Goal: Information Seeking & Learning: Learn about a topic

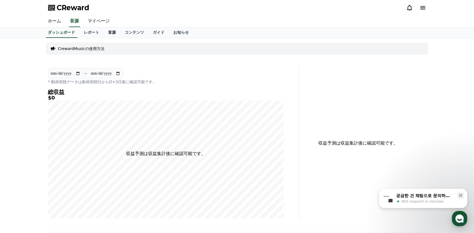
click at [104, 33] on link "音源" at bounding box center [112, 32] width 17 height 10
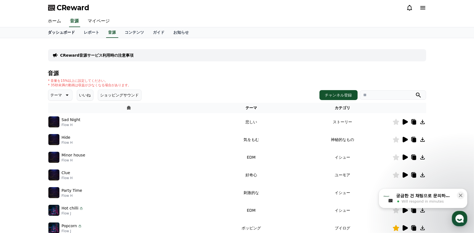
click at [47, 33] on link "ダッシュボード" at bounding box center [62, 32] width 36 height 10
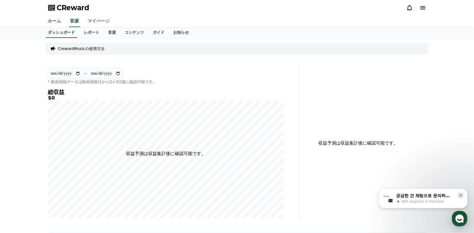
click at [92, 22] on link "マイページ" at bounding box center [98, 21] width 31 height 12
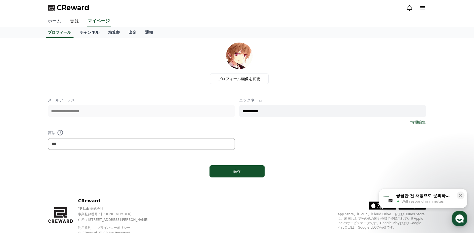
click at [56, 18] on link "ホーム" at bounding box center [55, 21] width 22 height 12
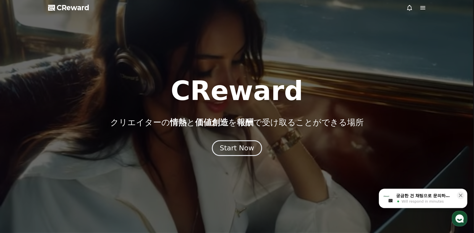
click at [225, 147] on div "Start Now" at bounding box center [237, 147] width 34 height 9
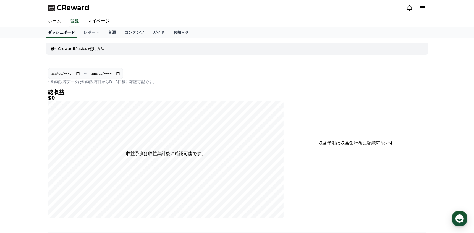
click at [63, 35] on link "ダッシュボード" at bounding box center [61, 32] width 31 height 10
click at [149, 32] on link "ガイド" at bounding box center [159, 32] width 20 height 10
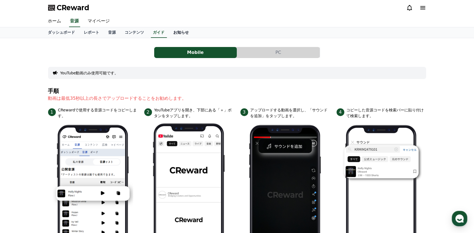
click at [169, 31] on link "お知らせ" at bounding box center [181, 32] width 24 height 10
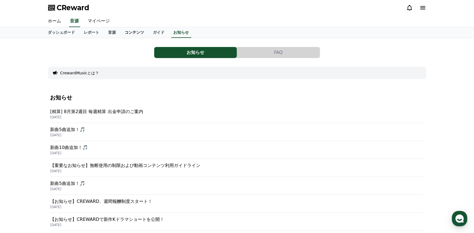
click at [121, 34] on link "コンテンツ" at bounding box center [134, 32] width 28 height 10
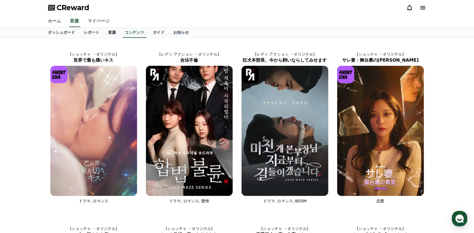
click at [104, 33] on link "音源" at bounding box center [112, 32] width 17 height 10
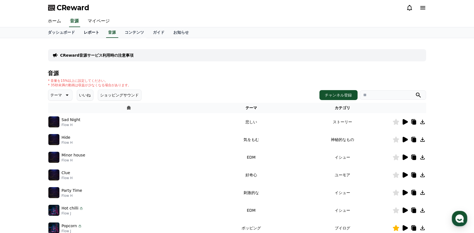
click at [82, 33] on link "レポート" at bounding box center [92, 32] width 24 height 10
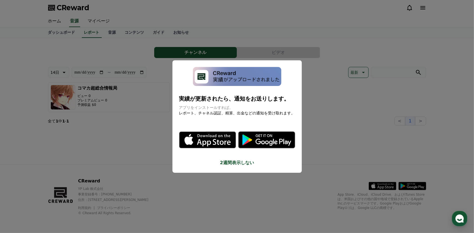
click at [144, 68] on button "close modal" at bounding box center [237, 116] width 474 height 233
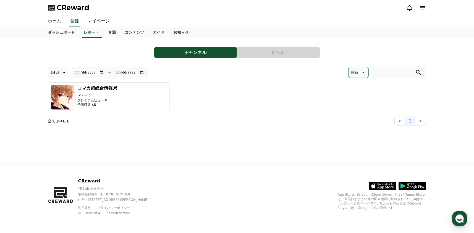
click at [119, 129] on div "**********" at bounding box center [237, 101] width 387 height 126
click at [61, 33] on link "ダッシュボード" at bounding box center [62, 32] width 36 height 10
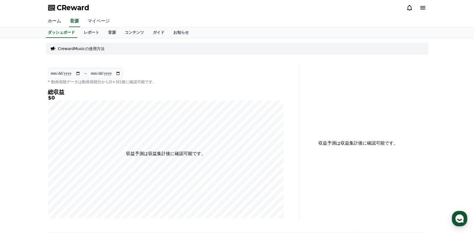
click at [95, 20] on link "マイページ" at bounding box center [98, 21] width 31 height 12
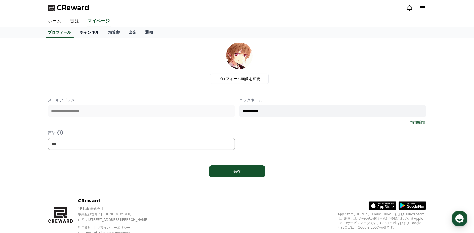
click at [80, 32] on link "チャンネル" at bounding box center [90, 32] width 28 height 10
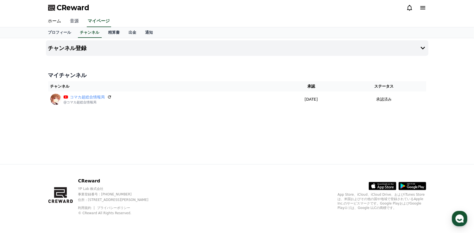
click at [73, 22] on link "音源" at bounding box center [75, 21] width 18 height 12
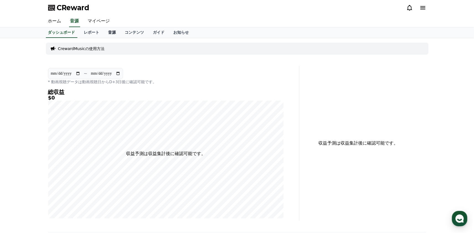
click at [104, 31] on link "音源" at bounding box center [112, 32] width 17 height 10
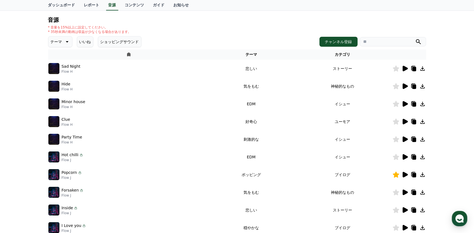
scroll to position [58, 0]
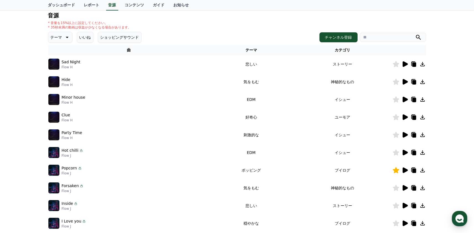
click at [404, 168] on icon at bounding box center [404, 170] width 5 height 6
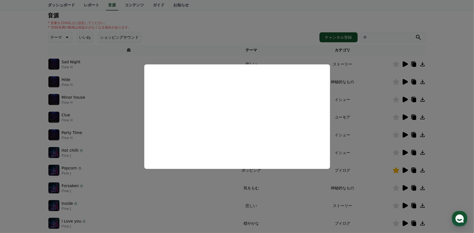
click at [157, 174] on button "close modal" at bounding box center [237, 116] width 474 height 233
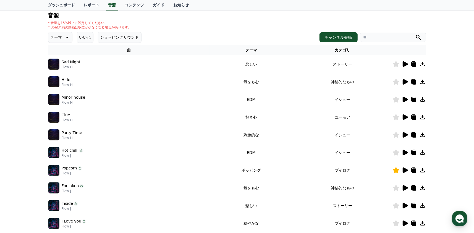
click at [403, 63] on icon at bounding box center [404, 64] width 5 height 6
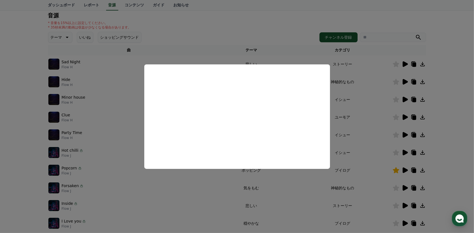
click at [154, 184] on button "close modal" at bounding box center [237, 116] width 474 height 233
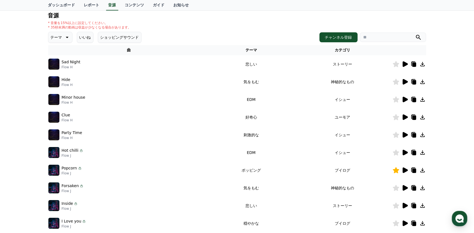
click at [407, 132] on icon at bounding box center [404, 134] width 7 height 7
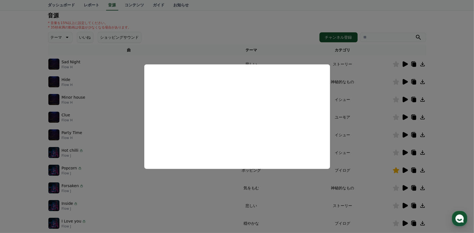
click at [119, 104] on button "close modal" at bounding box center [237, 116] width 474 height 233
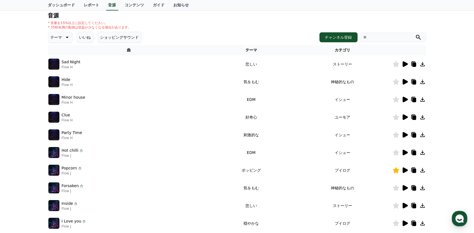
click at [395, 65] on icon at bounding box center [395, 64] width 6 height 6
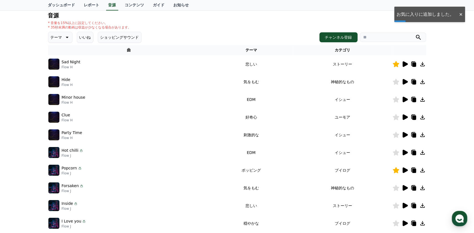
click at [395, 135] on icon at bounding box center [395, 135] width 6 height 6
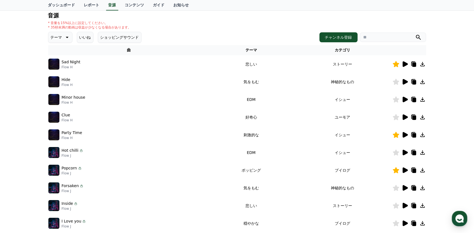
click at [421, 135] on icon at bounding box center [422, 134] width 7 height 7
click at [422, 134] on icon at bounding box center [422, 135] width 4 height 4
click at [421, 135] on icon at bounding box center [422, 134] width 7 height 7
click at [311, 21] on div "* 音量を15%以上に設定してください。 * 35秒未満の動画は収益が少なくなる場合があります。" at bounding box center [237, 25] width 378 height 9
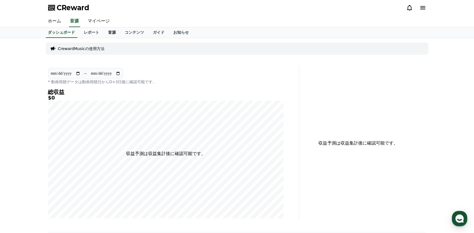
click at [104, 36] on link "音源" at bounding box center [112, 32] width 17 height 10
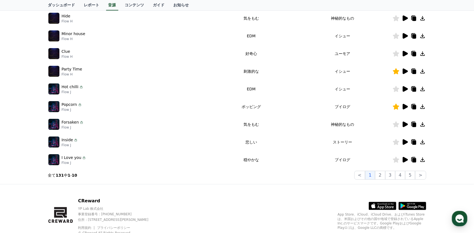
scroll to position [141, 0]
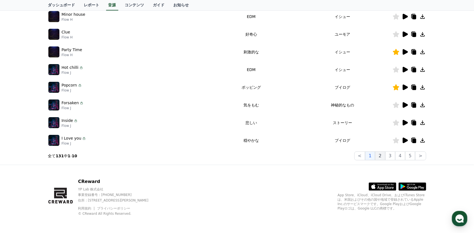
click at [385, 157] on button "2" at bounding box center [390, 155] width 10 height 9
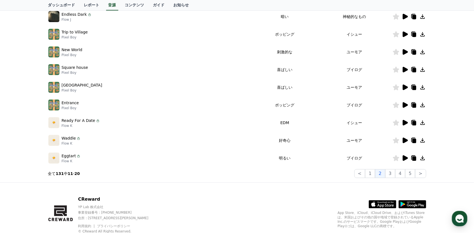
scroll to position [141, 0]
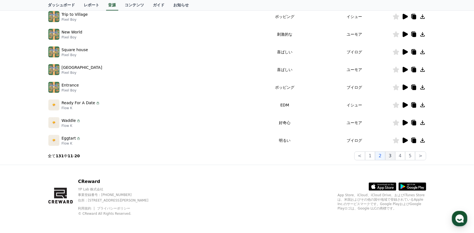
click at [405, 153] on button "3" at bounding box center [410, 155] width 10 height 9
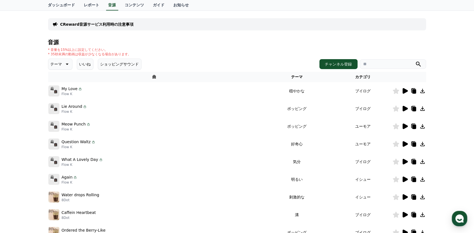
scroll to position [30, 0]
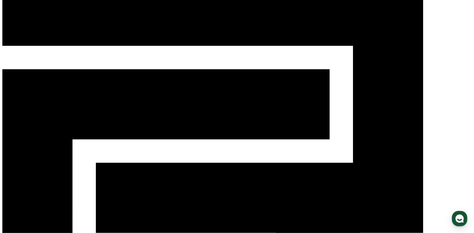
scroll to position [55, 0]
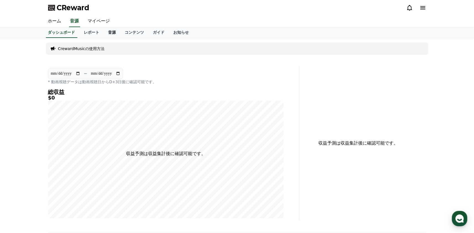
click at [104, 30] on link "音源" at bounding box center [112, 32] width 17 height 10
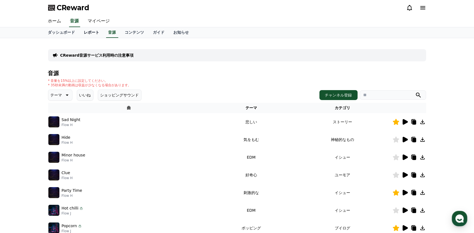
click at [82, 33] on link "レポート" at bounding box center [92, 32] width 24 height 10
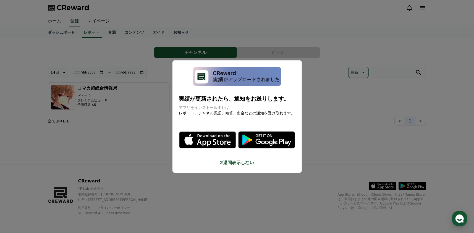
click at [125, 128] on button "close modal" at bounding box center [237, 116] width 474 height 233
